Goal: Task Accomplishment & Management: Use online tool/utility

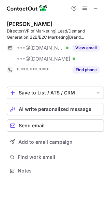
scroll to position [166, 108]
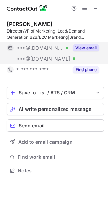
click at [88, 48] on button "View email" at bounding box center [86, 47] width 27 height 7
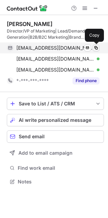
click at [95, 48] on span at bounding box center [96, 47] width 5 height 5
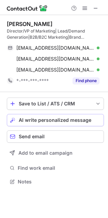
click at [24, 120] on span "AI write personalized message" at bounding box center [55, 119] width 73 height 5
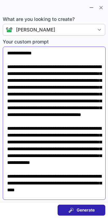
scroll to position [0, 0]
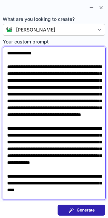
click at [29, 54] on textarea "**********" at bounding box center [54, 122] width 103 height 153
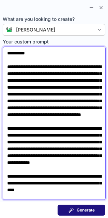
type textarea "**********"
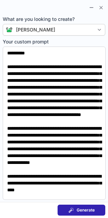
click at [76, 207] on button "Generate" at bounding box center [82, 209] width 48 height 11
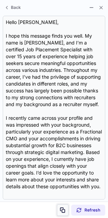
click at [64, 210] on span at bounding box center [62, 209] width 5 height 5
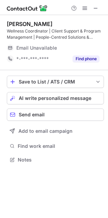
scroll to position [155, 108]
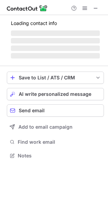
scroll to position [160, 108]
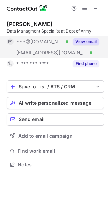
click at [91, 38] on button "View email" at bounding box center [86, 41] width 27 height 7
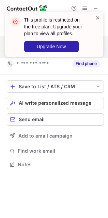
click at [97, 19] on span at bounding box center [97, 17] width 5 height 7
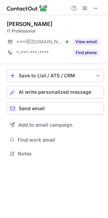
scroll to position [149, 108]
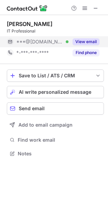
click at [84, 39] on button "View email" at bounding box center [86, 41] width 27 height 7
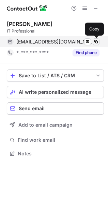
click at [98, 43] on span at bounding box center [96, 41] width 5 height 5
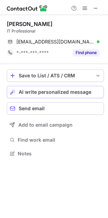
click at [61, 94] on span "AI write personalized message" at bounding box center [55, 91] width 73 height 5
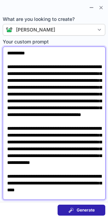
click at [26, 52] on textarea "**********" at bounding box center [54, 122] width 103 height 153
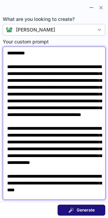
type textarea "**********"
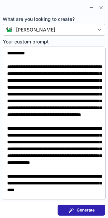
click at [81, 211] on span "Generate" at bounding box center [86, 209] width 18 height 5
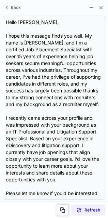
click at [65, 210] on span at bounding box center [62, 209] width 5 height 5
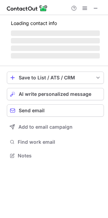
scroll to position [166, 108]
